Goal: Transaction & Acquisition: Obtain resource

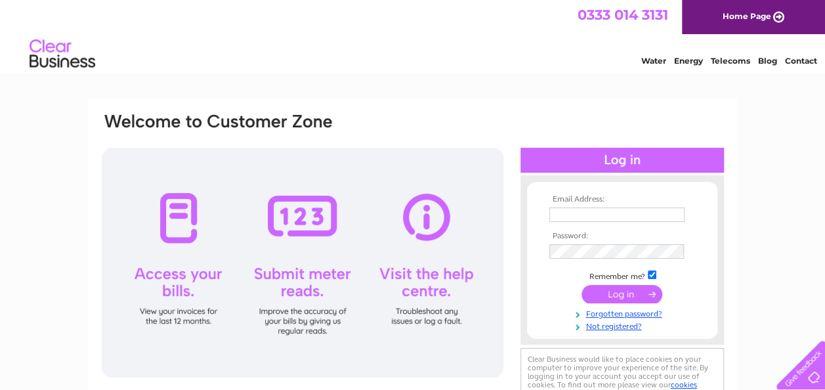
type input "info@mossgielfarm.co.uk"
click at [614, 288] on input "submit" at bounding box center [622, 294] width 81 height 18
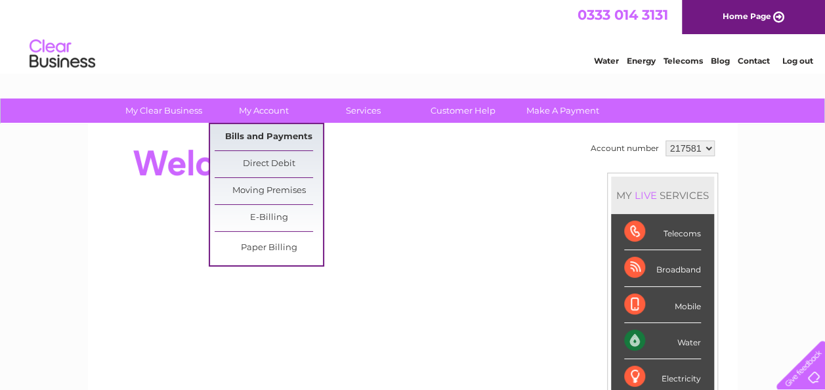
click at [270, 131] on link "Bills and Payments" at bounding box center [269, 137] width 108 height 26
click at [276, 135] on link "Bills and Payments" at bounding box center [269, 137] width 108 height 26
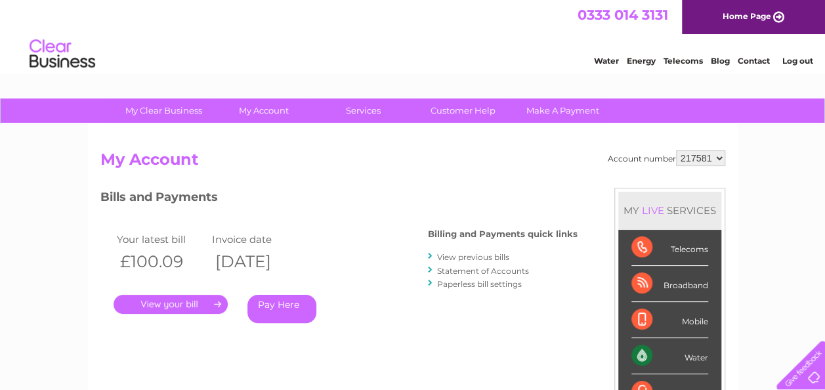
click at [184, 305] on link "." at bounding box center [171, 304] width 114 height 19
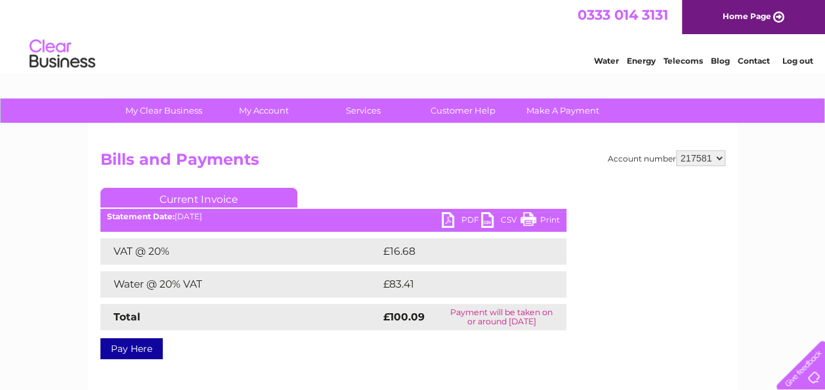
click at [458, 221] on link "PDF" at bounding box center [461, 221] width 39 height 19
click at [797, 62] on link "Log out" at bounding box center [797, 61] width 31 height 10
